Goal: Information Seeking & Learning: Learn about a topic

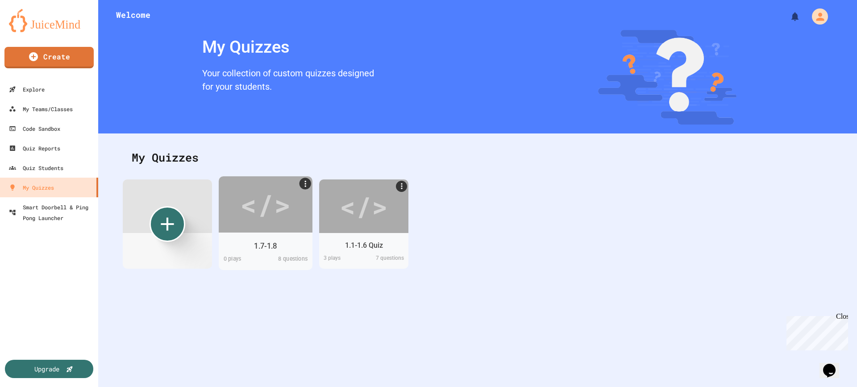
click at [283, 224] on div "</>" at bounding box center [265, 204] width 50 height 42
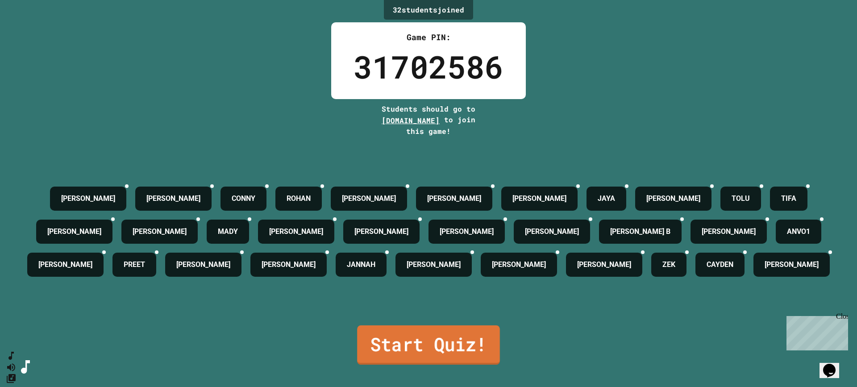
click at [436, 347] on link "Start Quiz!" at bounding box center [428, 344] width 143 height 39
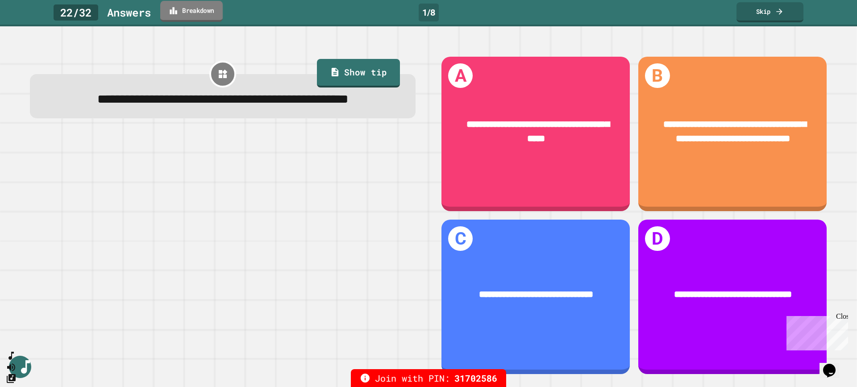
click at [209, 15] on link "Breakdown" at bounding box center [191, 11] width 62 height 21
click at [194, 16] on link "Breakdown" at bounding box center [191, 11] width 62 height 21
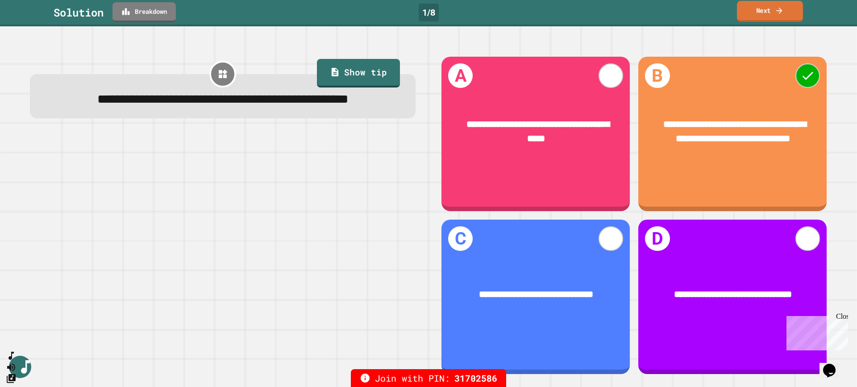
click at [774, 8] on link "Next" at bounding box center [770, 11] width 66 height 21
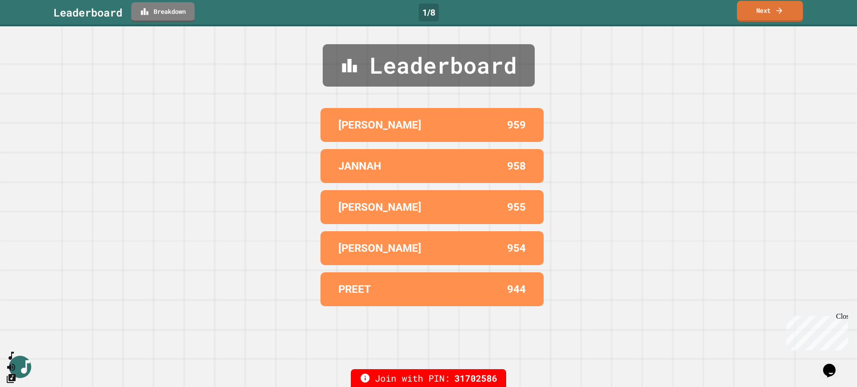
click at [777, 11] on icon at bounding box center [779, 10] width 6 height 6
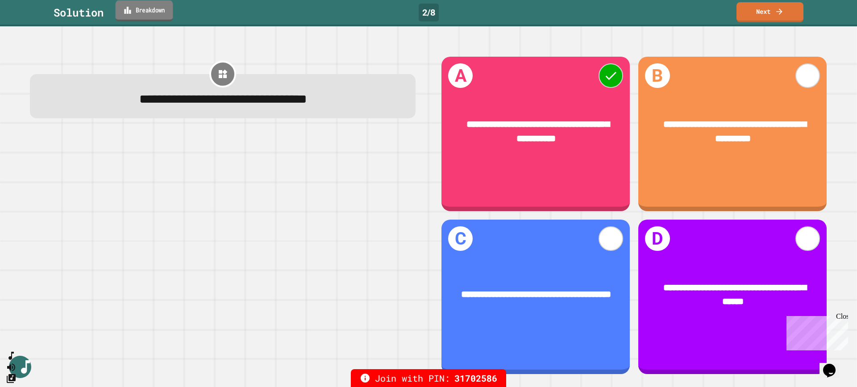
click at [160, 10] on link "Breakdown" at bounding box center [145, 10] width 58 height 21
click at [778, 17] on link "Next" at bounding box center [769, 11] width 67 height 21
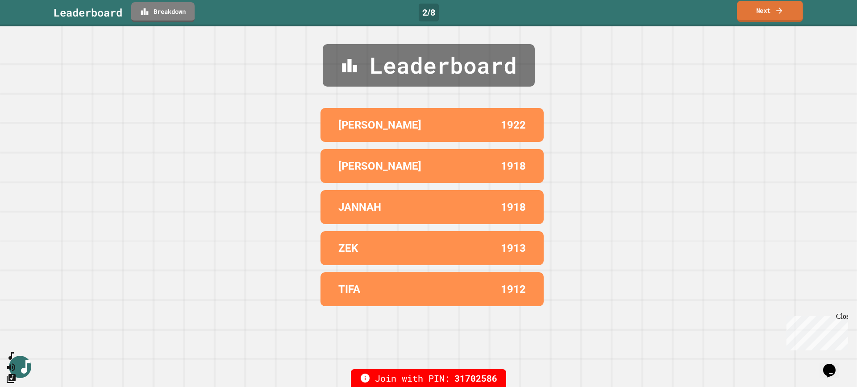
click at [765, 12] on link "Next" at bounding box center [770, 11] width 66 height 21
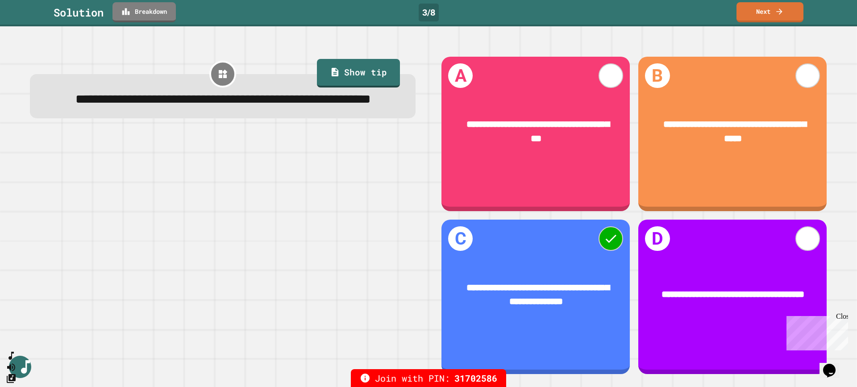
click at [158, 15] on link "Breakdown" at bounding box center [143, 12] width 63 height 20
click at [774, 8] on link "Next" at bounding box center [770, 11] width 66 height 21
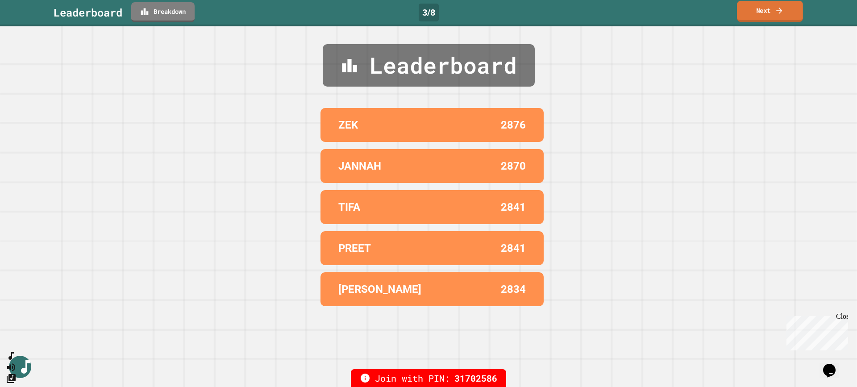
click at [782, 13] on icon at bounding box center [779, 10] width 9 height 9
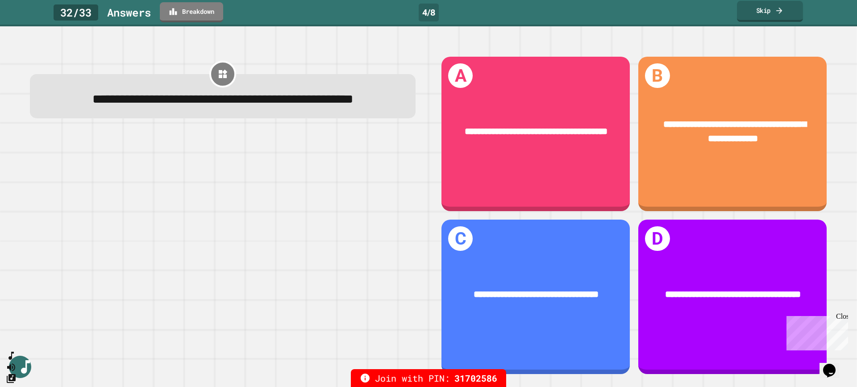
click at [782, 13] on icon at bounding box center [779, 10] width 9 height 9
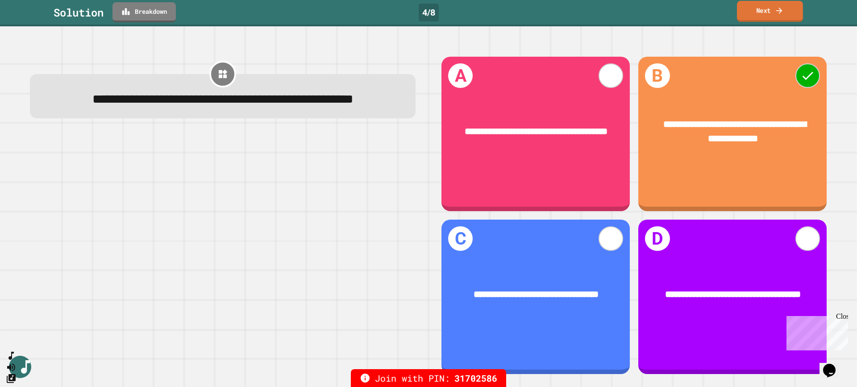
click at [763, 15] on link "Next" at bounding box center [770, 11] width 66 height 21
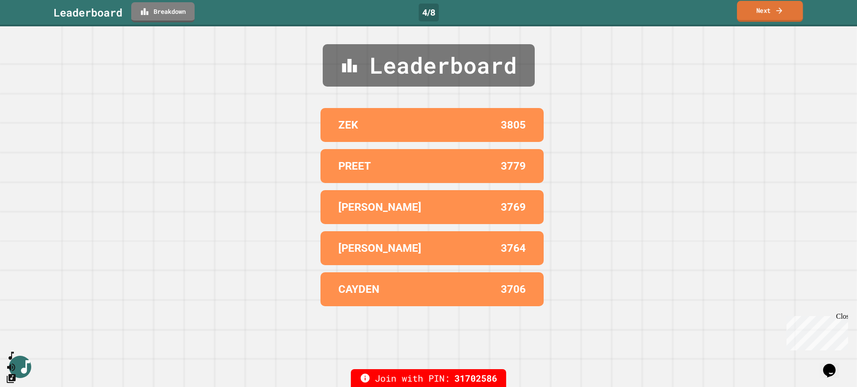
click at [763, 15] on link "Next" at bounding box center [770, 11] width 66 height 21
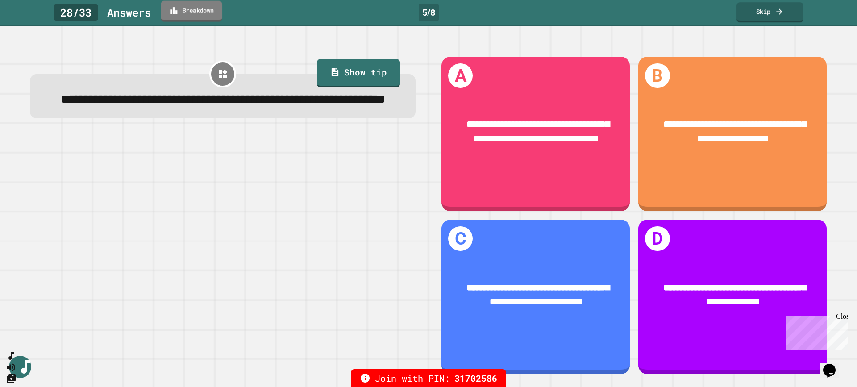
click at [201, 9] on link "Breakdown" at bounding box center [192, 11] width 62 height 21
click at [763, 14] on link "Skip" at bounding box center [770, 11] width 66 height 21
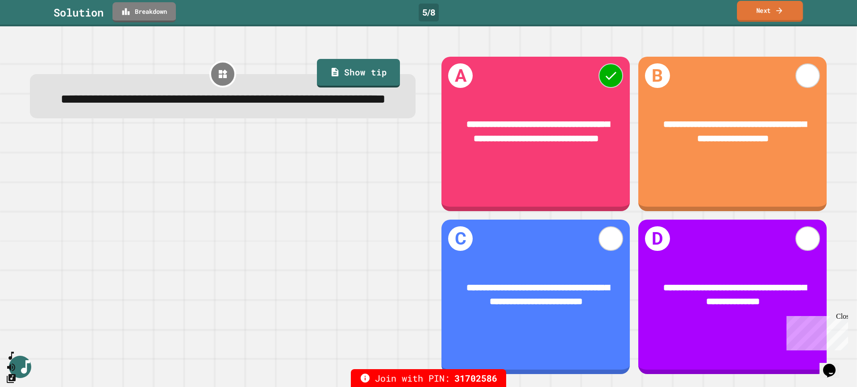
click at [775, 13] on icon at bounding box center [779, 10] width 9 height 9
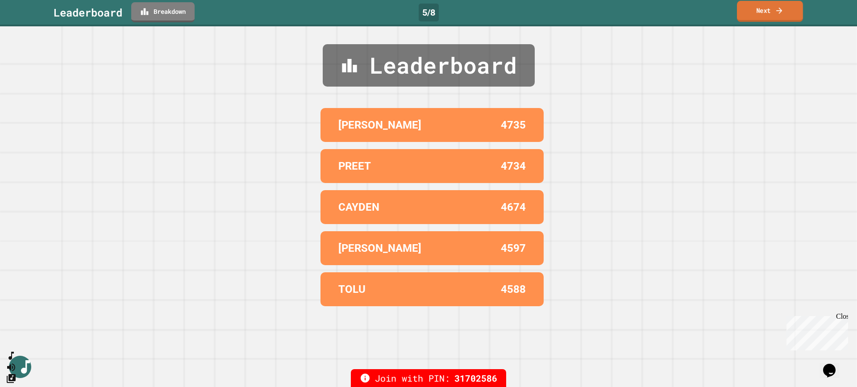
click at [775, 13] on icon at bounding box center [779, 10] width 9 height 9
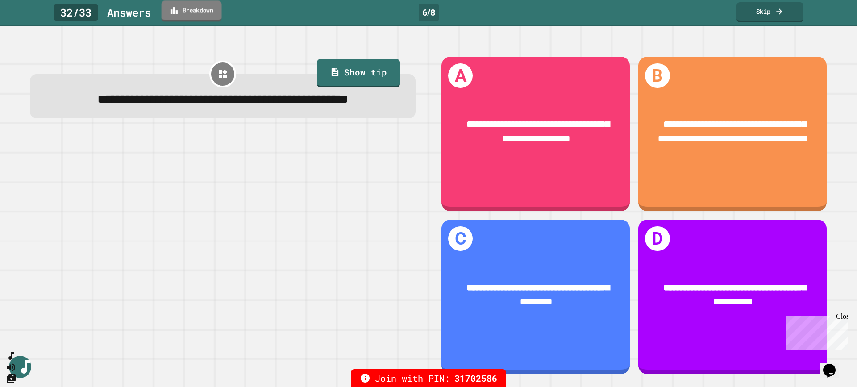
click at [201, 11] on link "Breakdown" at bounding box center [192, 10] width 60 height 21
drag, startPoint x: 568, startPoint y: 114, endPoint x: 492, endPoint y: 123, distance: 76.5
click at [271, 191] on div at bounding box center [223, 255] width 386 height 239
click at [773, 14] on link "Skip" at bounding box center [770, 11] width 66 height 21
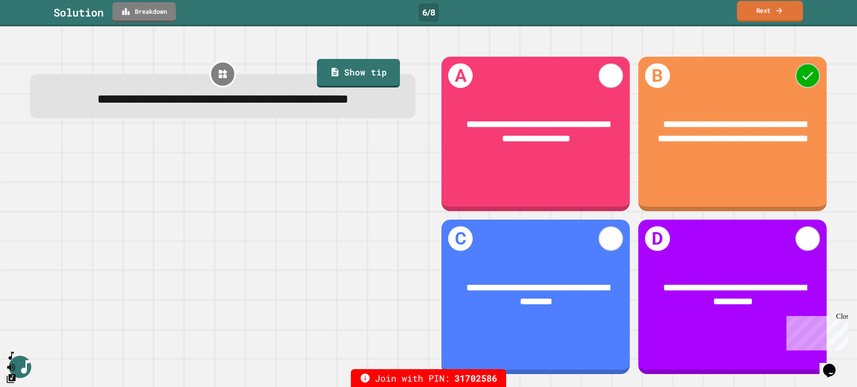
click at [767, 15] on link "Next" at bounding box center [770, 11] width 66 height 21
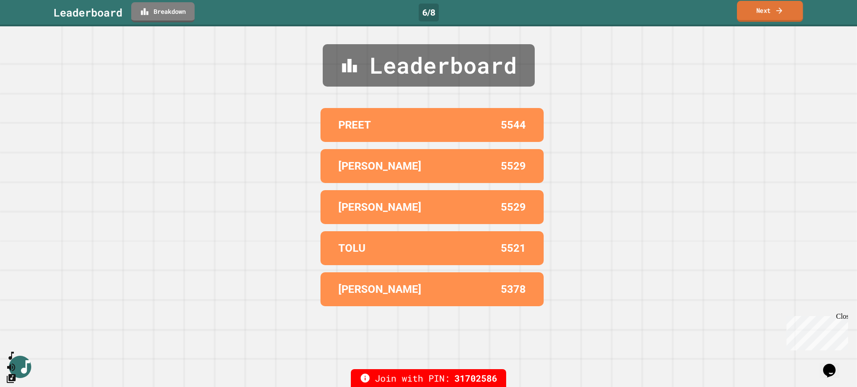
click at [775, 11] on icon at bounding box center [779, 10] width 9 height 9
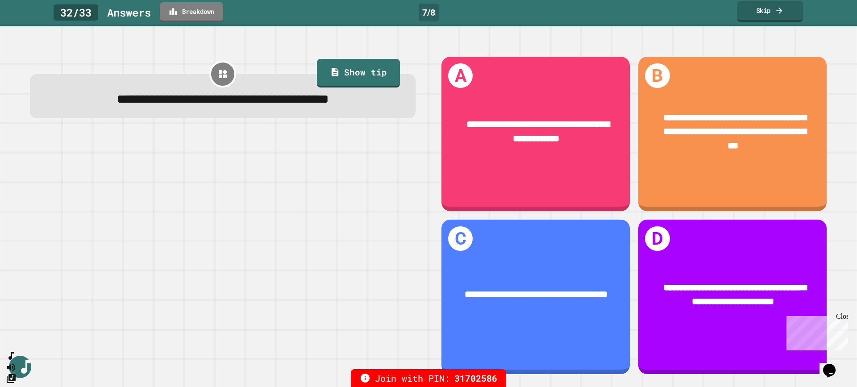
click at [775, 11] on icon at bounding box center [779, 10] width 9 height 9
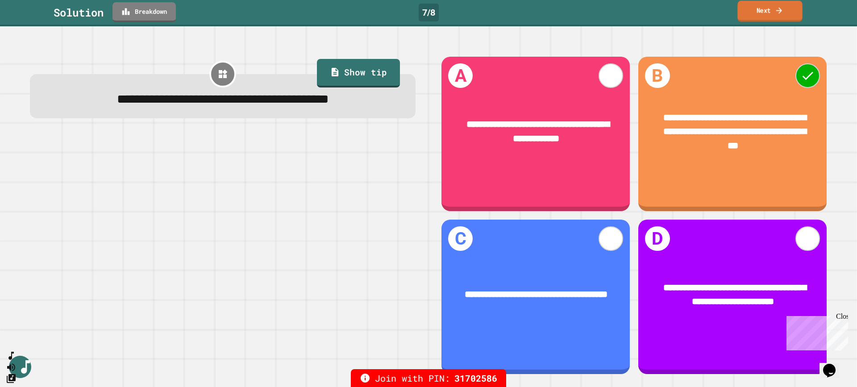
click at [769, 14] on link "Next" at bounding box center [769, 11] width 65 height 21
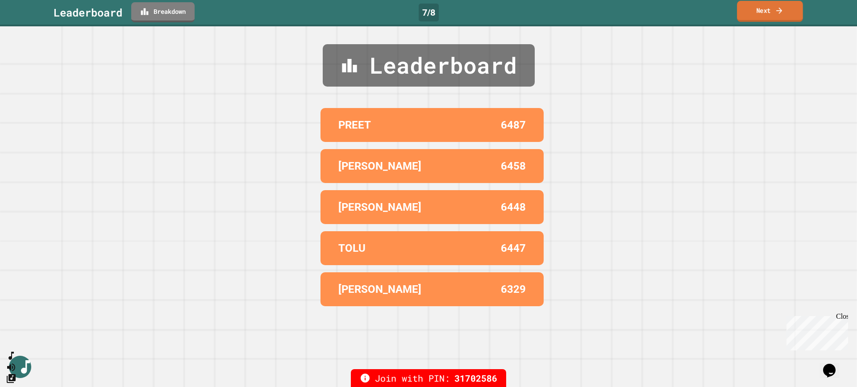
click at [773, 15] on link "Next" at bounding box center [770, 11] width 66 height 21
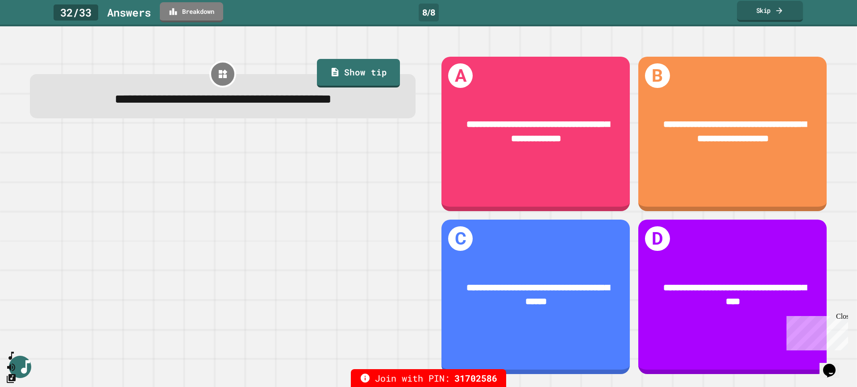
click at [773, 15] on link "Skip" at bounding box center [770, 11] width 66 height 21
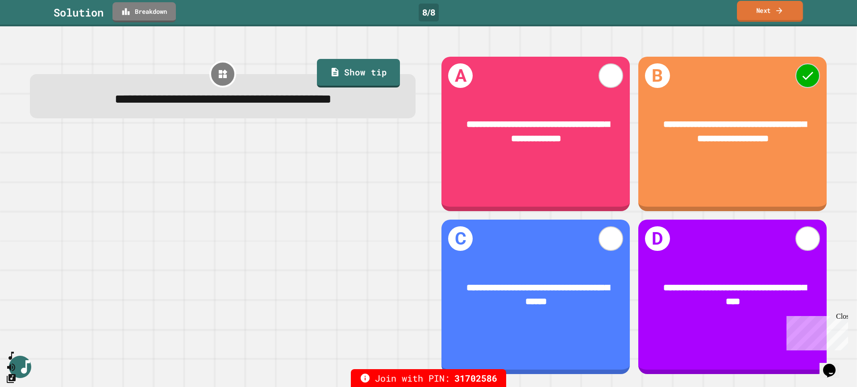
click at [773, 15] on link "Next" at bounding box center [770, 11] width 66 height 21
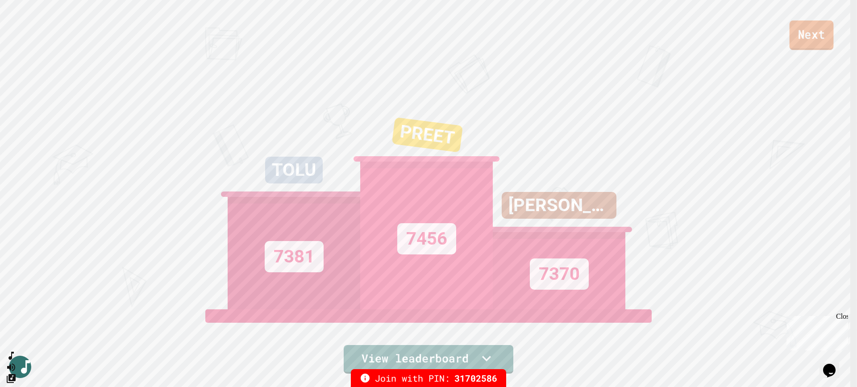
click at [820, 41] on link "Next" at bounding box center [812, 35] width 44 height 29
